Goal: Transaction & Acquisition: Purchase product/service

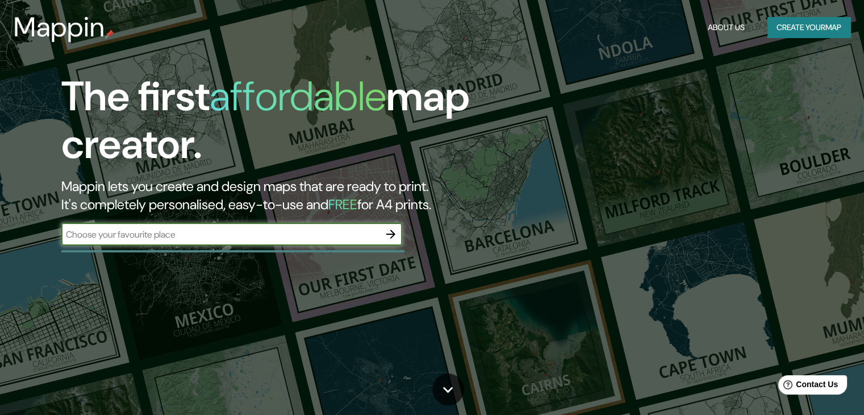
click at [177, 232] on input "text" at bounding box center [220, 234] width 318 height 13
type input "[GEOGRAPHIC_DATA]"
click at [390, 238] on icon "button" at bounding box center [391, 234] width 14 height 14
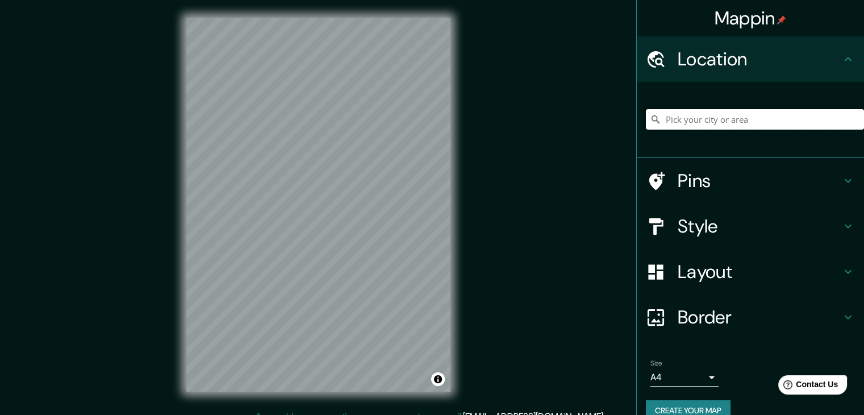
click at [684, 123] on input "Pick your city or area" at bounding box center [755, 119] width 218 height 20
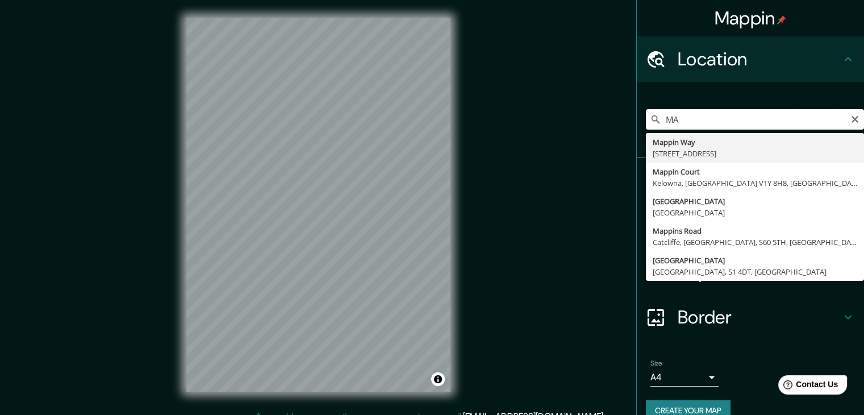
type input "M"
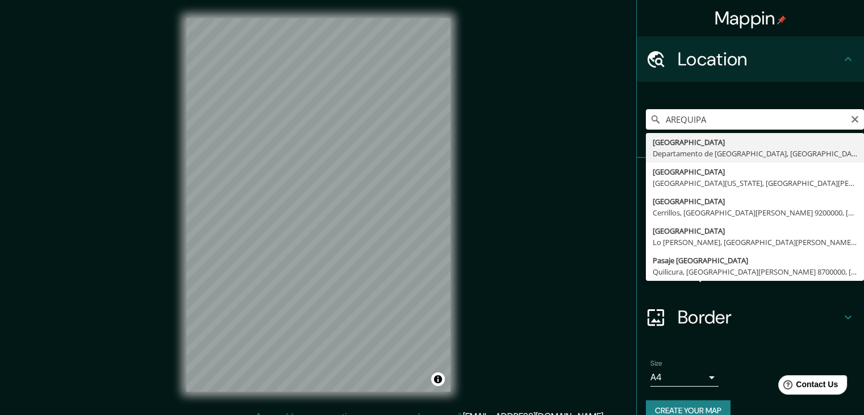
type input "[GEOGRAPHIC_DATA], [GEOGRAPHIC_DATA], [GEOGRAPHIC_DATA]"
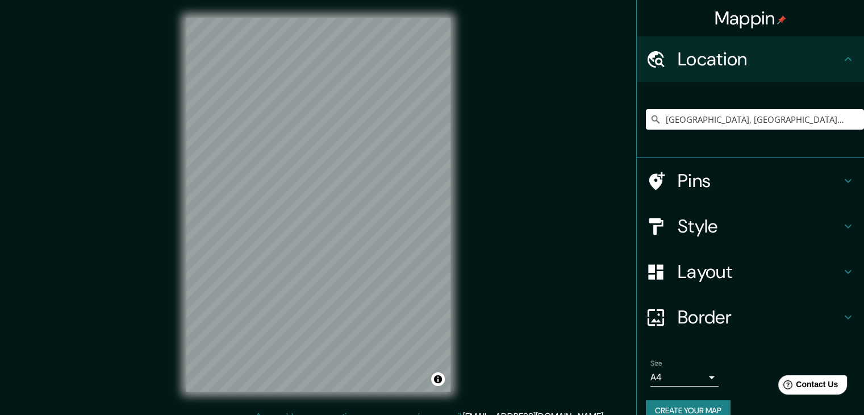
click at [664, 372] on body "Mappin Location [GEOGRAPHIC_DATA], [GEOGRAPHIC_DATA], [GEOGRAPHIC_DATA] Pins St…" at bounding box center [432, 207] width 864 height 415
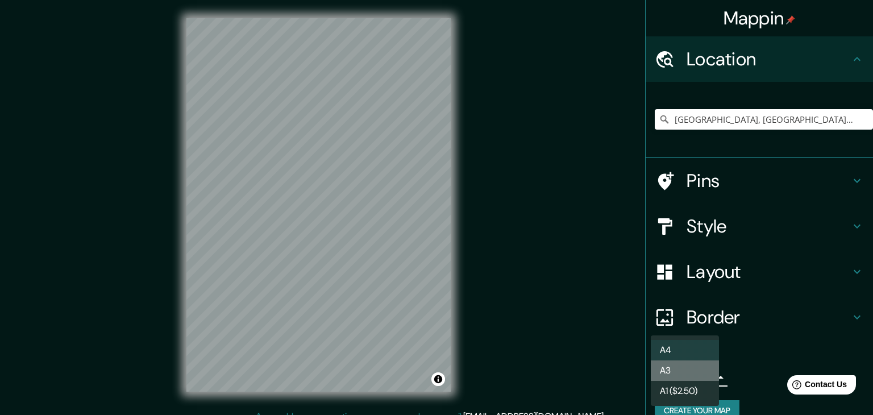
click at [664, 372] on li "A3" at bounding box center [685, 370] width 68 height 20
type input "a4"
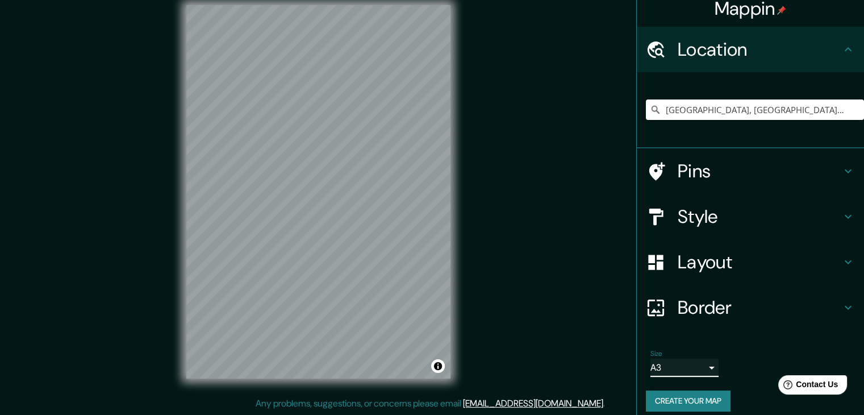
scroll to position [19, 0]
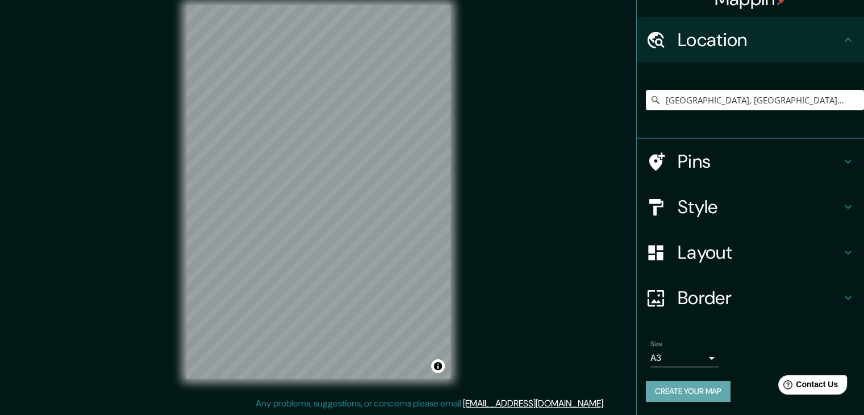
click at [665, 388] on button "Create your map" at bounding box center [688, 391] width 85 height 21
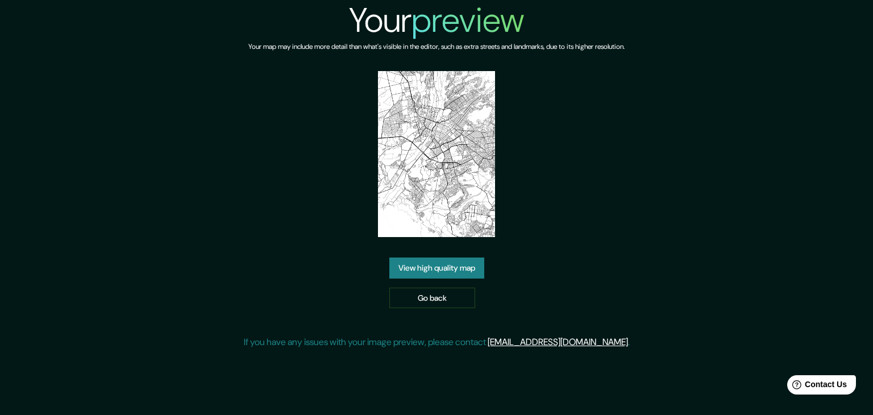
click at [441, 266] on link "View high quality map" at bounding box center [436, 267] width 95 height 21
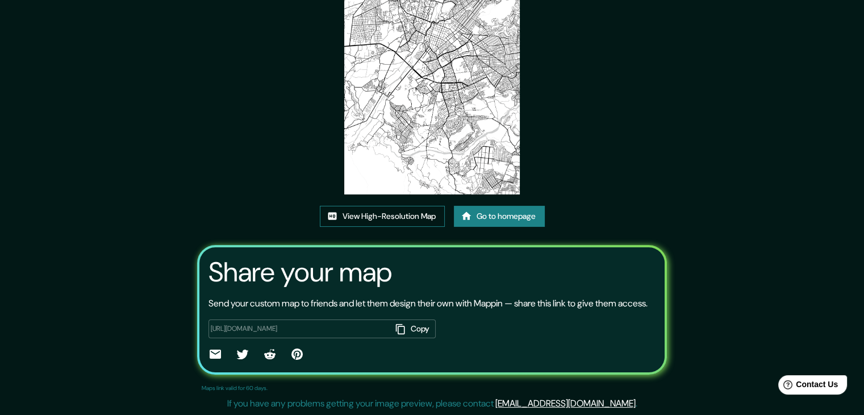
scroll to position [61, 0]
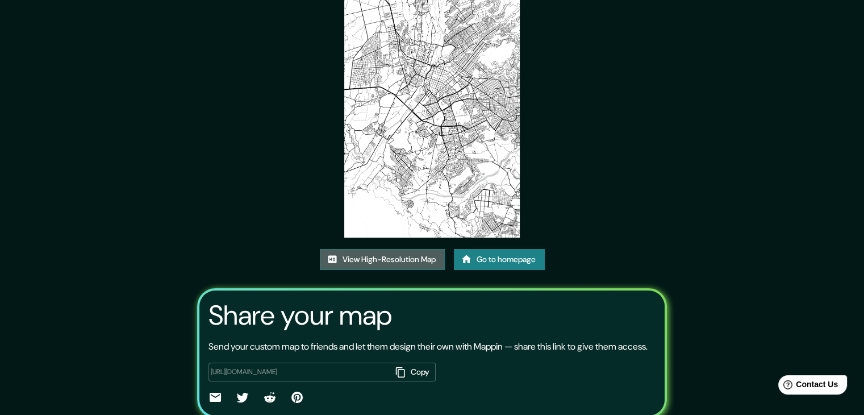
click at [396, 262] on link "View High-Resolution Map" at bounding box center [382, 259] width 125 height 21
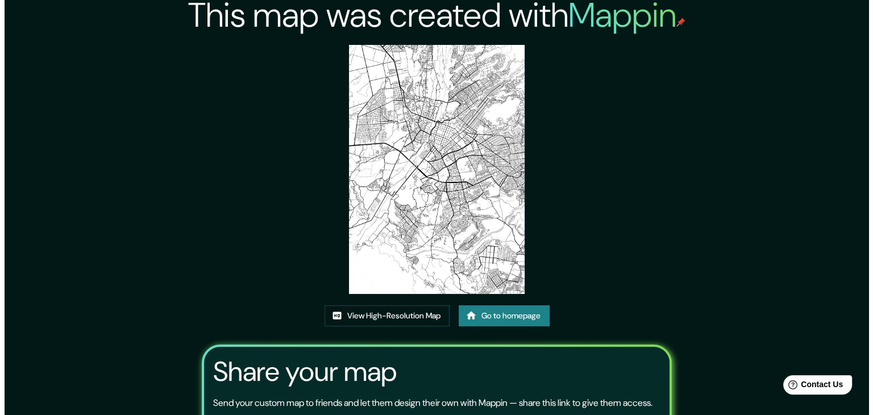
scroll to position [0, 0]
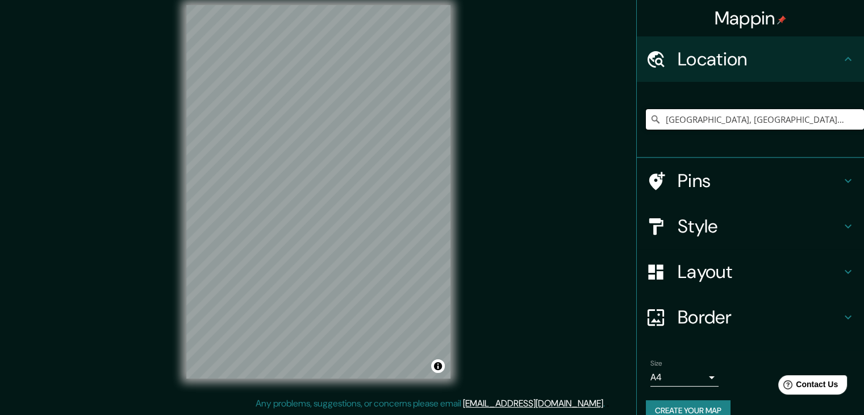
click at [838, 126] on input "[GEOGRAPHIC_DATA], [GEOGRAPHIC_DATA], [GEOGRAPHIC_DATA]" at bounding box center [755, 119] width 218 height 20
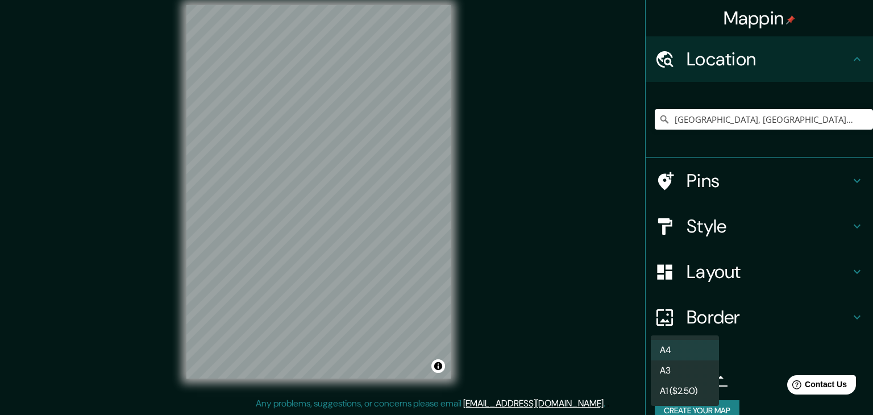
click at [701, 378] on body "Mappin Location Arequipa, Departamento de Arequipa, Perú Pins Style Layout Bord…" at bounding box center [436, 194] width 873 height 415
click at [689, 376] on li "A3" at bounding box center [685, 370] width 68 height 20
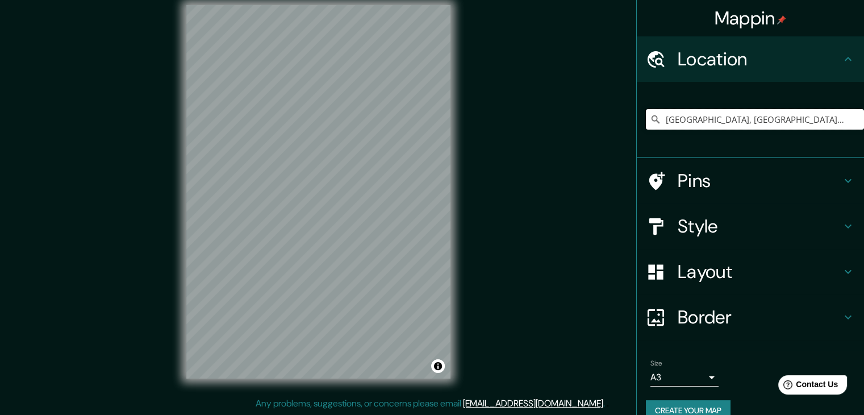
click at [842, 123] on input "[GEOGRAPHIC_DATA], [GEOGRAPHIC_DATA], [GEOGRAPHIC_DATA]" at bounding box center [755, 119] width 218 height 20
click at [743, 131] on div "[GEOGRAPHIC_DATA], [GEOGRAPHIC_DATA], [GEOGRAPHIC_DATA]" at bounding box center [755, 119] width 218 height 57
click at [817, 117] on input "[GEOGRAPHIC_DATA], [GEOGRAPHIC_DATA], [GEOGRAPHIC_DATA]" at bounding box center [755, 119] width 218 height 20
drag, startPoint x: 841, startPoint y: 118, endPoint x: 631, endPoint y: 124, distance: 209.2
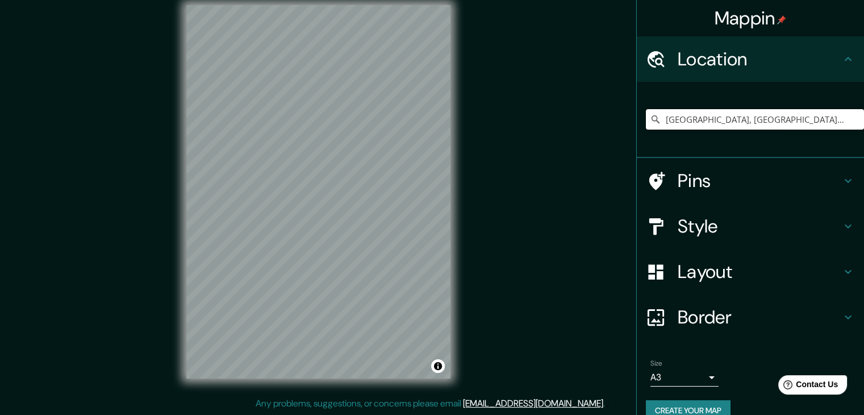
click at [637, 124] on div "[GEOGRAPHIC_DATA], [GEOGRAPHIC_DATA], [GEOGRAPHIC_DATA]" at bounding box center [750, 120] width 227 height 76
type input "a"
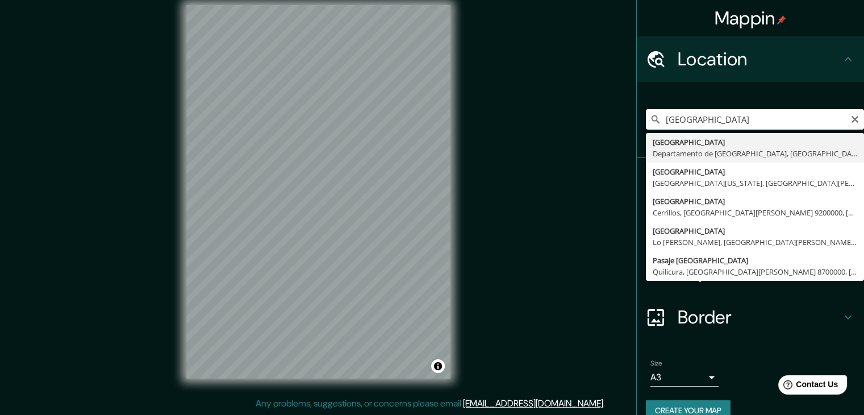
type input "[GEOGRAPHIC_DATA], [GEOGRAPHIC_DATA], [GEOGRAPHIC_DATA]"
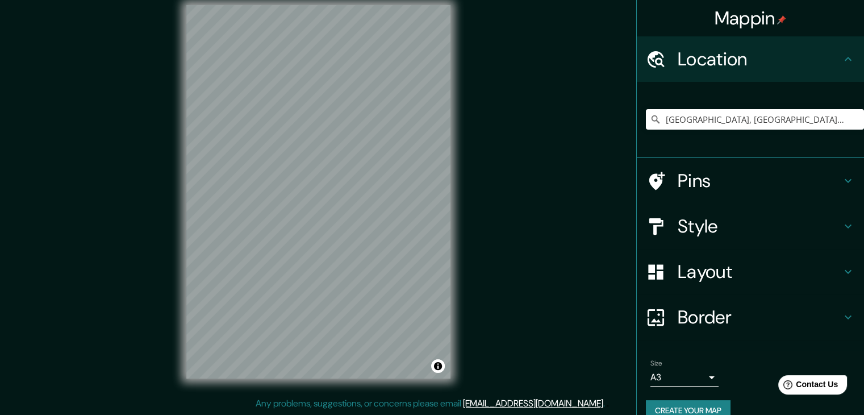
click at [825, 230] on h4 "Style" at bounding box center [760, 226] width 164 height 23
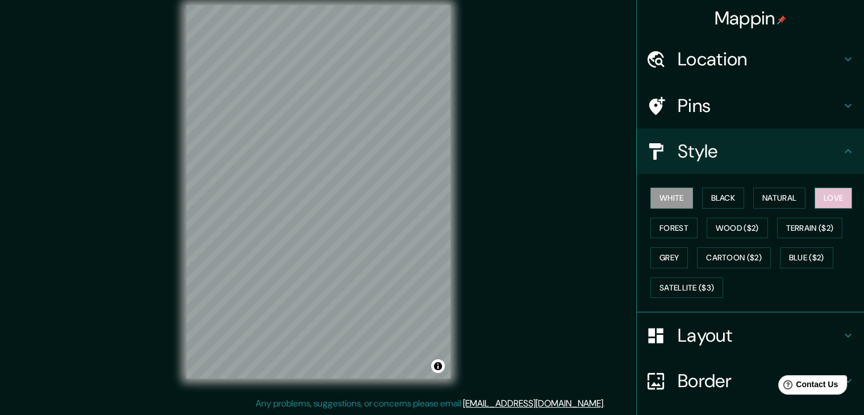
click at [832, 197] on button "Love" at bounding box center [834, 198] width 38 height 21
click at [671, 226] on button "Forest" at bounding box center [674, 228] width 47 height 21
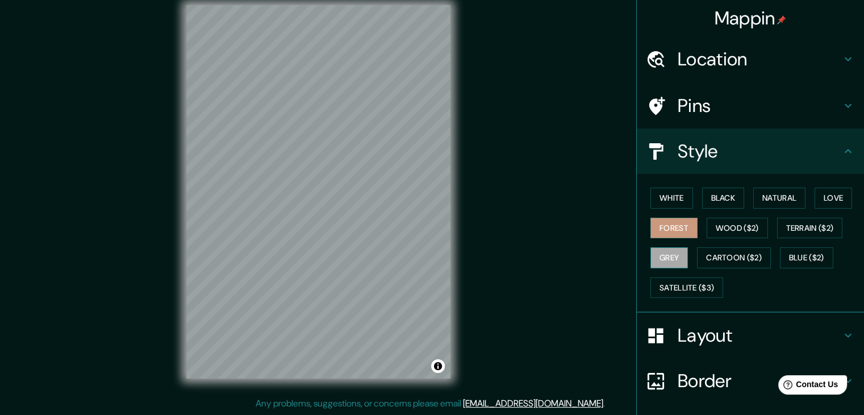
click at [672, 250] on button "Grey" at bounding box center [670, 257] width 38 height 21
click at [729, 229] on button "Wood ($2)" at bounding box center [737, 228] width 61 height 21
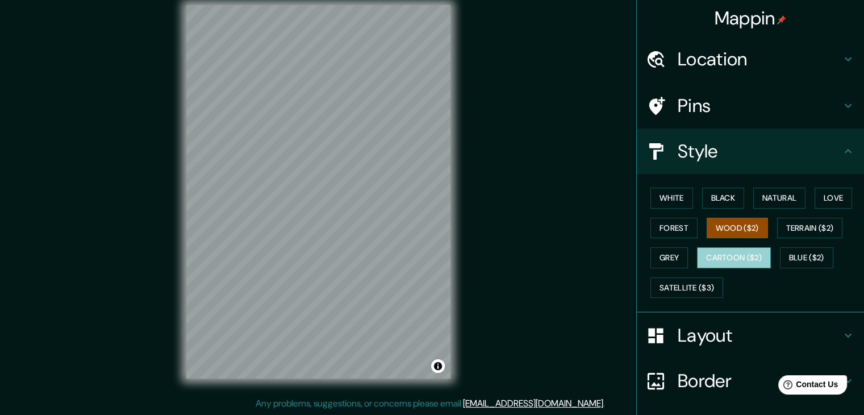
click at [734, 257] on button "Cartoon ($2)" at bounding box center [734, 257] width 74 height 21
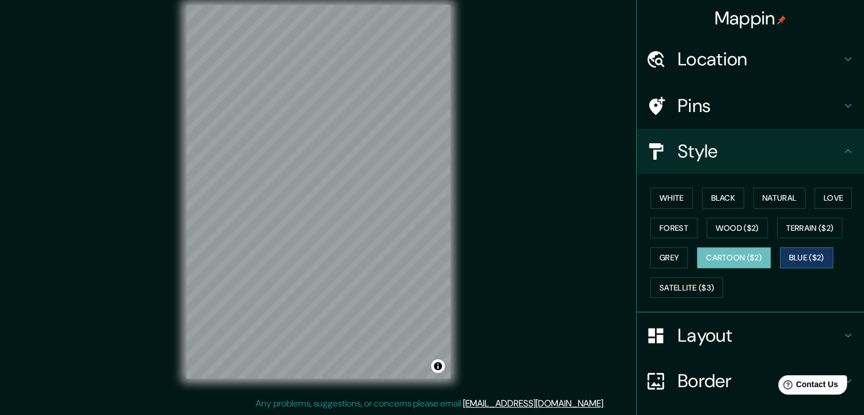
click at [793, 252] on button "Blue ($2)" at bounding box center [806, 257] width 53 height 21
click at [830, 198] on button "Love" at bounding box center [834, 198] width 38 height 21
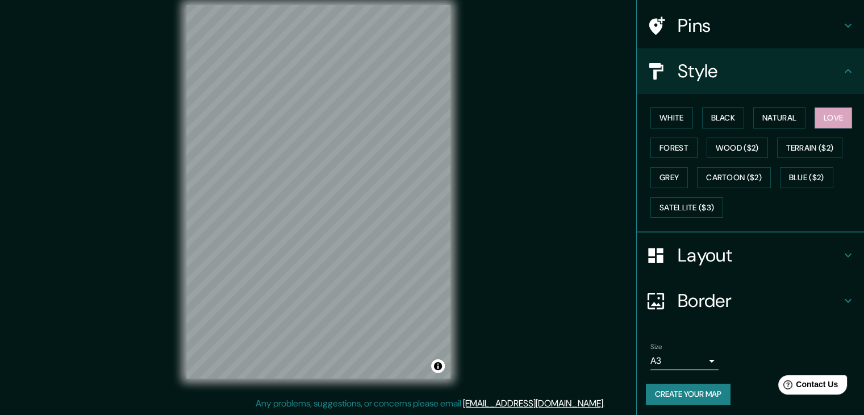
scroll to position [82, 0]
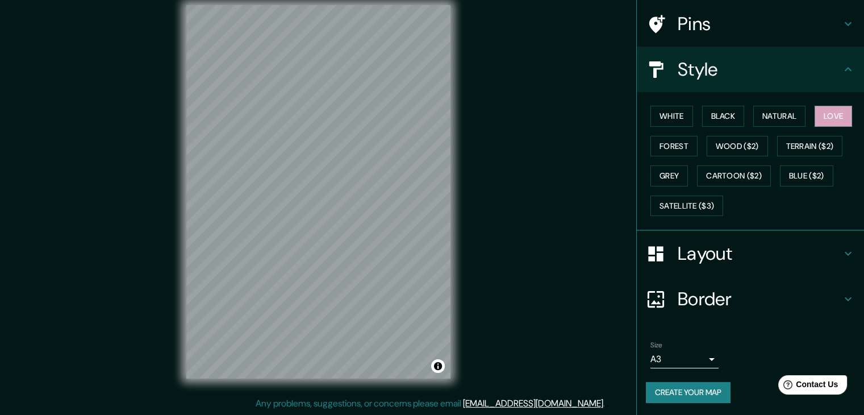
click at [689, 394] on button "Create your map" at bounding box center [688, 392] width 85 height 21
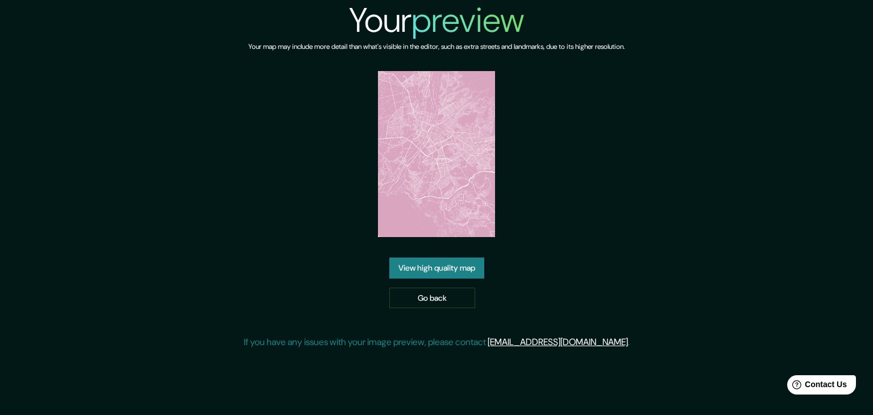
click at [447, 270] on link "View high quality map" at bounding box center [436, 267] width 95 height 21
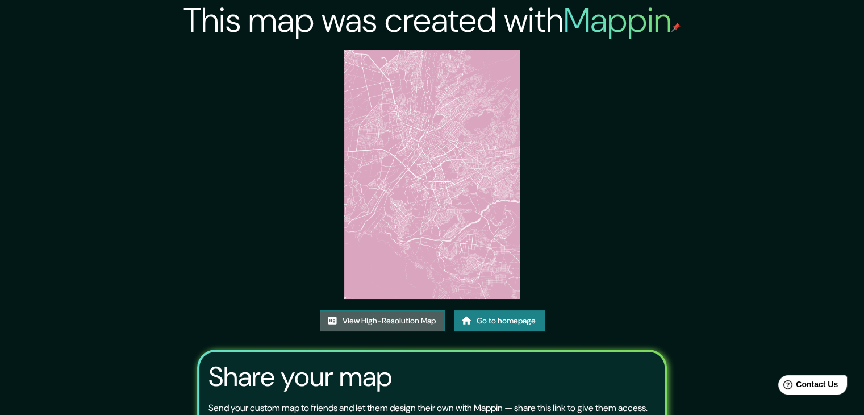
click at [409, 320] on link "View High-Resolution Map" at bounding box center [382, 320] width 125 height 21
